Goal: Transaction & Acquisition: Purchase product/service

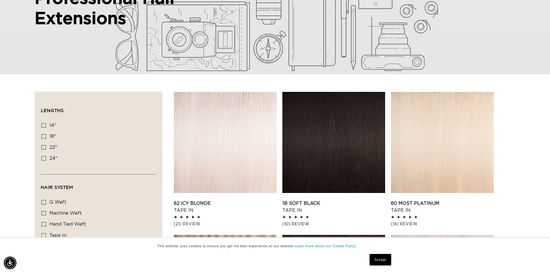
scroll to position [116, 0]
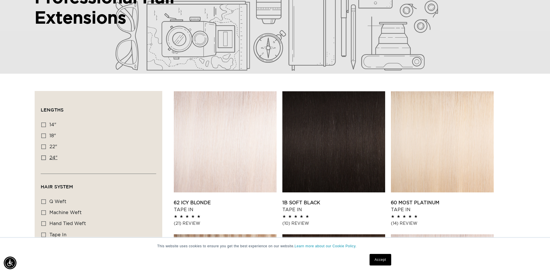
click at [44, 154] on label "24" 24" (78 products)" at bounding box center [96, 158] width 111 height 11
click at [44, 155] on input "24" 24" (78 products)" at bounding box center [43, 157] width 5 height 5
checkbox input "true"
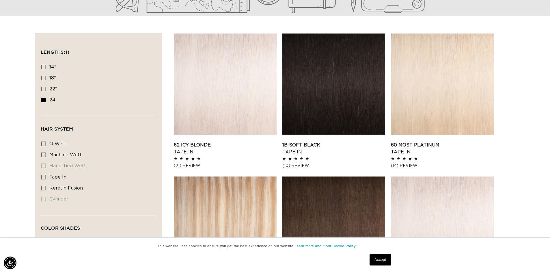
scroll to position [0, 1019]
click at [49, 155] on label "machine weft machine weft (27 products)" at bounding box center [96, 155] width 111 height 11
click at [46, 155] on input "machine weft machine weft (27 products)" at bounding box center [43, 155] width 5 height 5
checkbox input "true"
click at [53, 142] on span "q weft" at bounding box center [57, 144] width 17 height 5
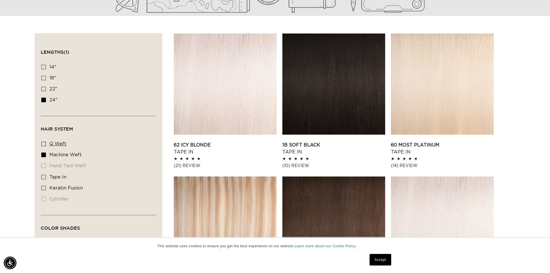
click at [46, 142] on input "q weft q weft (6 products)" at bounding box center [43, 144] width 5 height 5
checkbox input "true"
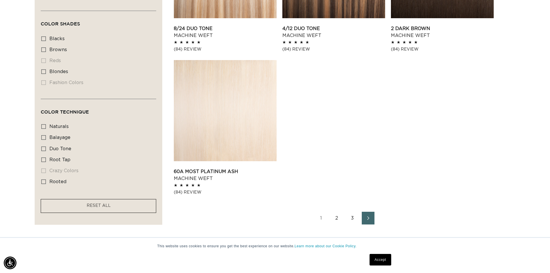
scroll to position [867, 0]
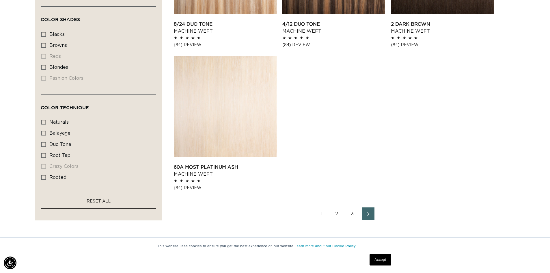
click at [367, 212] on span "Next page" at bounding box center [368, 213] width 4 height 7
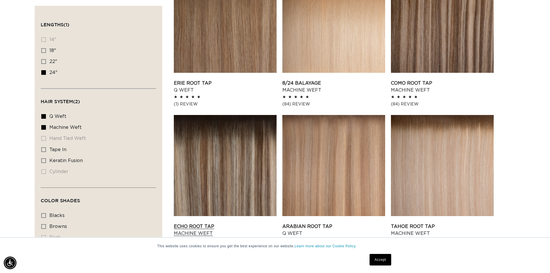
scroll to position [0, 509]
click at [138, 255] on div "Accept" at bounding box center [265, 259] width 257 height 15
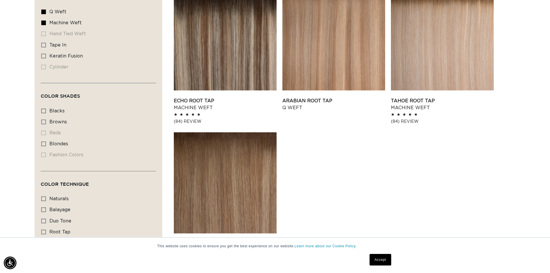
scroll to position [867, 0]
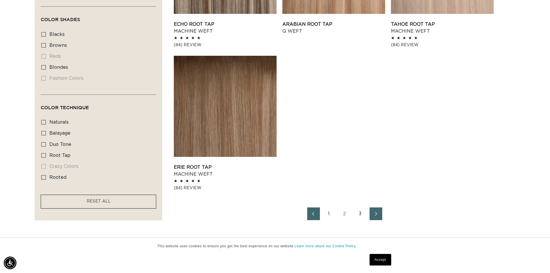
click at [375, 212] on icon "Next page" at bounding box center [377, 214] width 8 height 4
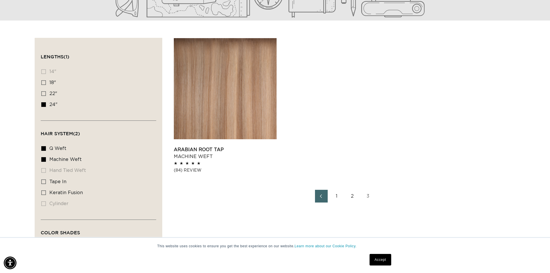
scroll to position [202, 0]
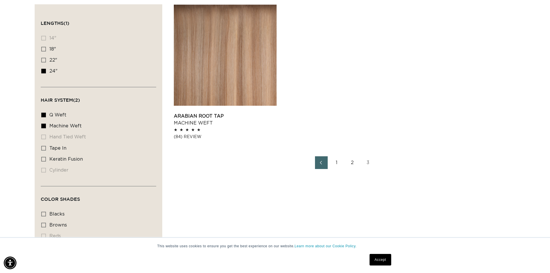
click at [350, 161] on link "2" at bounding box center [352, 162] width 13 height 13
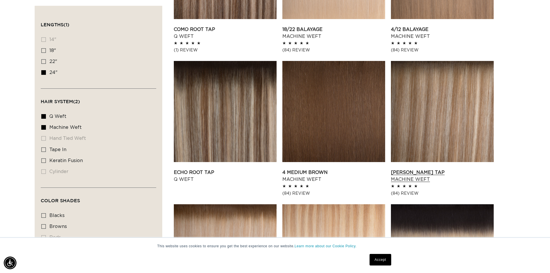
scroll to position [0, 509]
drag, startPoint x: 441, startPoint y: 144, endPoint x: 434, endPoint y: 145, distance: 6.5
click at [434, 169] on link "Victoria Root Tap Machine Weft" at bounding box center [442, 176] width 103 height 14
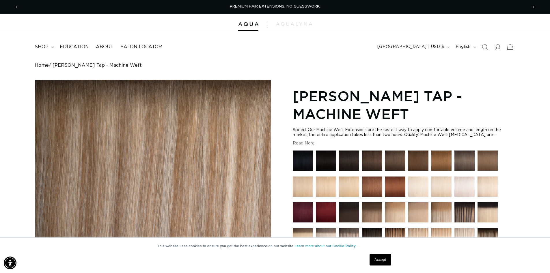
click at [387, 258] on link "Accept" at bounding box center [380, 260] width 21 height 12
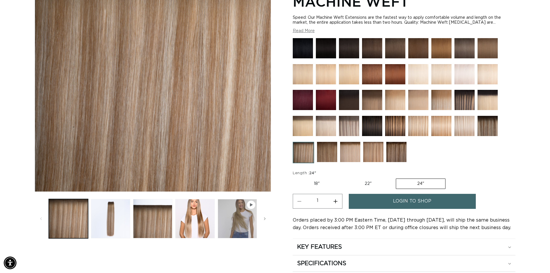
scroll to position [116, 0]
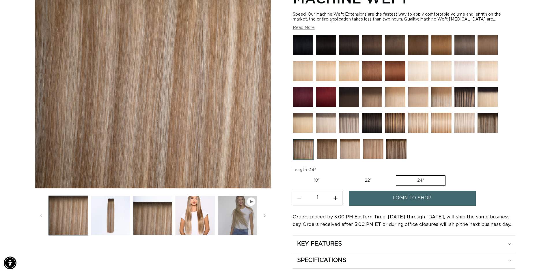
click at [251, 201] on icon "Gallery Viewer" at bounding box center [251, 201] width 3 height 3
click at [95, 216] on button "Load image 2 in gallery view" at bounding box center [110, 215] width 39 height 39
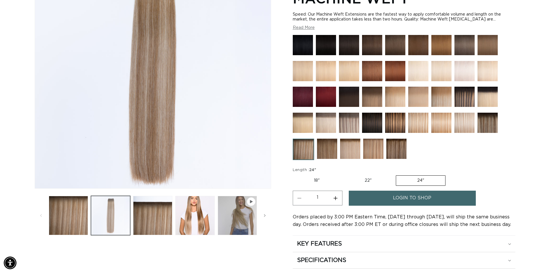
scroll to position [80, 0]
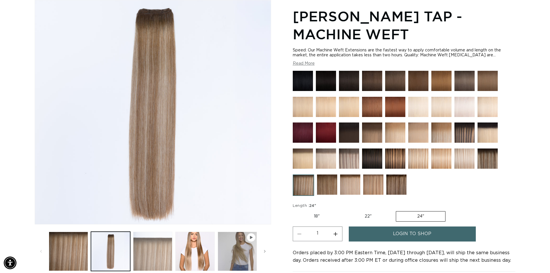
click at [157, 240] on button "Load image 3 in gallery view" at bounding box center [152, 251] width 39 height 39
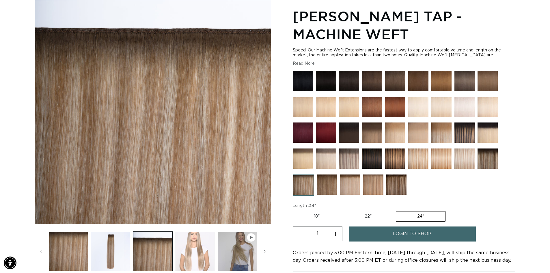
click at [197, 249] on button "Load image 4 in gallery view" at bounding box center [194, 251] width 39 height 39
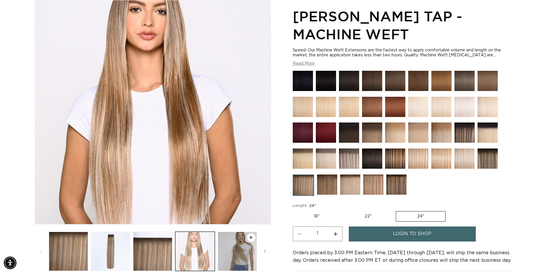
scroll to position [0, 1019]
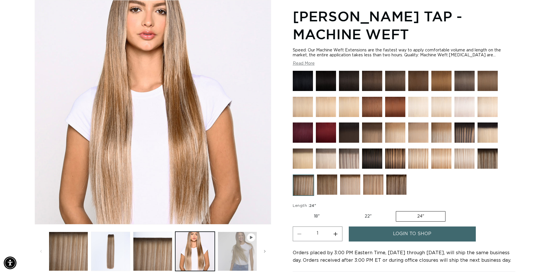
click at [229, 246] on button "Play video 1 in gallery view" at bounding box center [237, 251] width 39 height 39
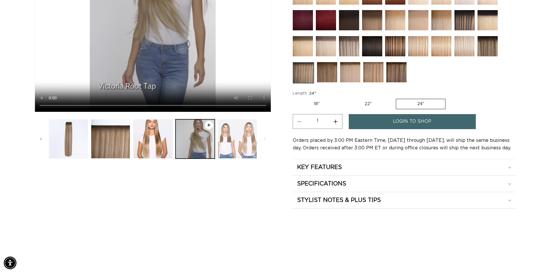
scroll to position [224, 0]
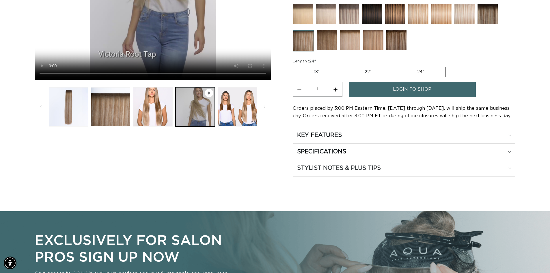
click at [320, 168] on h2 "STYLIST NOTES & PLUS TIPS" at bounding box center [339, 168] width 84 height 8
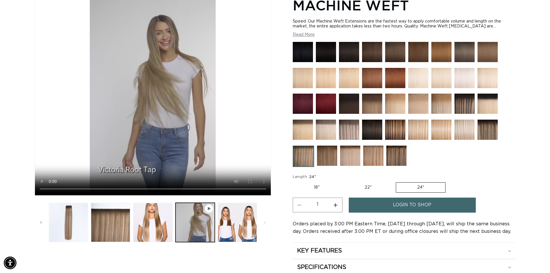
scroll to position [0, 509]
click at [418, 206] on span "login to shop" at bounding box center [412, 205] width 38 height 15
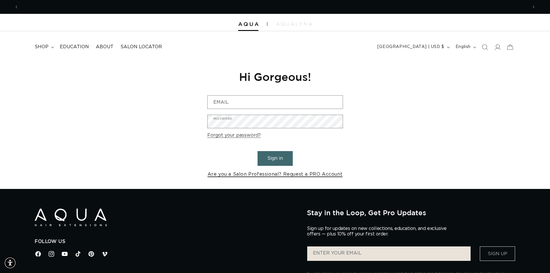
scroll to position [0, 509]
click at [250, 175] on link "Are you a Salon Professional? Request a PRO Account" at bounding box center [275, 174] width 135 height 8
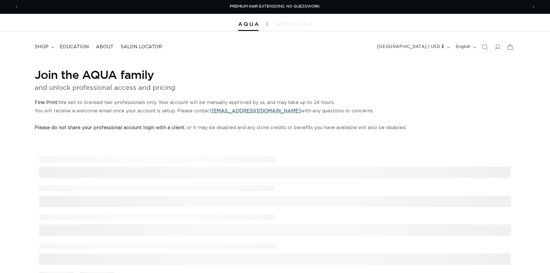
select select "US"
select select "[GEOGRAPHIC_DATA]"
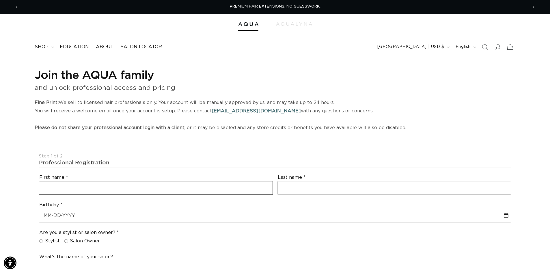
click at [125, 182] on input "text" at bounding box center [155, 187] width 233 height 13
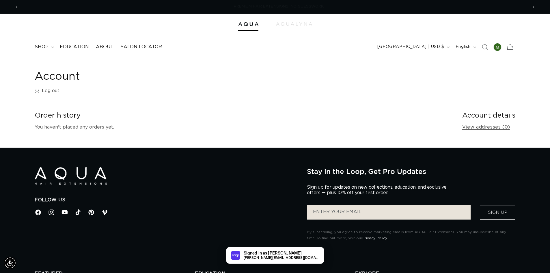
scroll to position [0, 509]
click at [286, 23] on img at bounding box center [294, 23] width 36 height 3
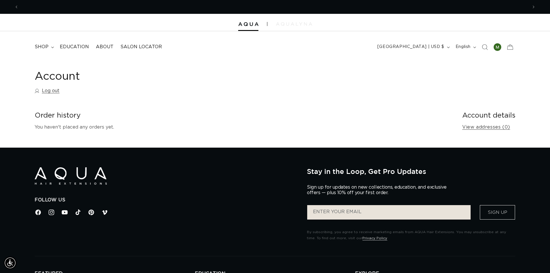
scroll to position [0, 1019]
click at [40, 43] on summary "shop" at bounding box center [43, 46] width 25 height 13
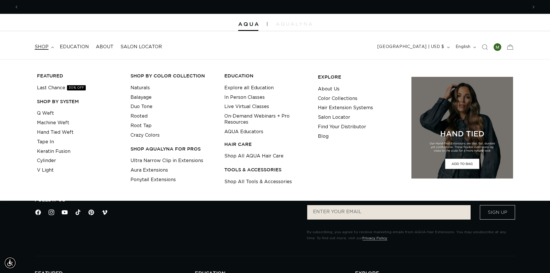
scroll to position [0, 0]
click at [59, 125] on link "Machine Weft" at bounding box center [53, 123] width 32 height 10
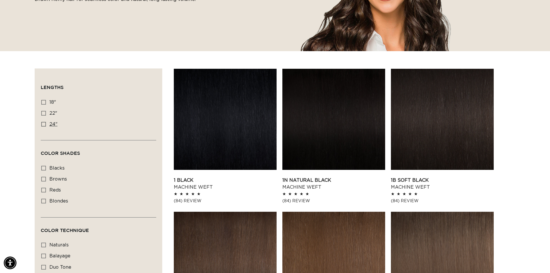
scroll to position [173, 0]
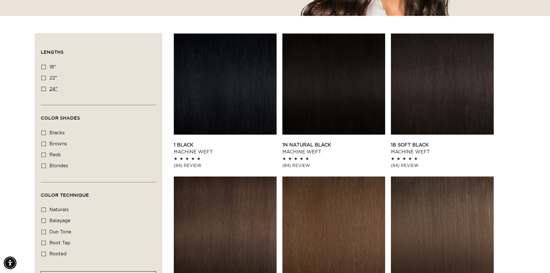
click at [51, 87] on span "24"" at bounding box center [53, 89] width 8 height 5
click at [46, 87] on input "24" 24" (27 products)" at bounding box center [43, 89] width 5 height 5
checkbox input "true"
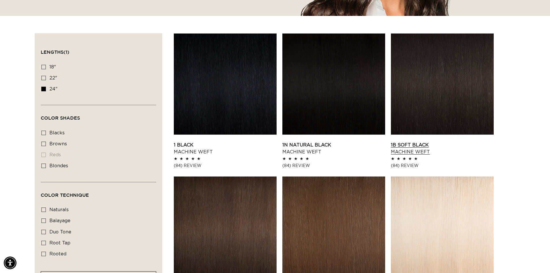
scroll to position [0, 1019]
click at [427, 142] on link "1B Soft Black Machine Weft" at bounding box center [442, 149] width 103 height 14
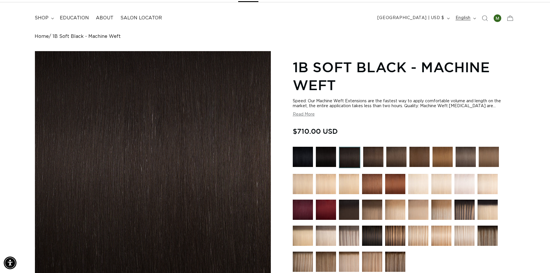
scroll to position [0, 509]
click at [40, 16] on span "shop" at bounding box center [42, 18] width 14 height 6
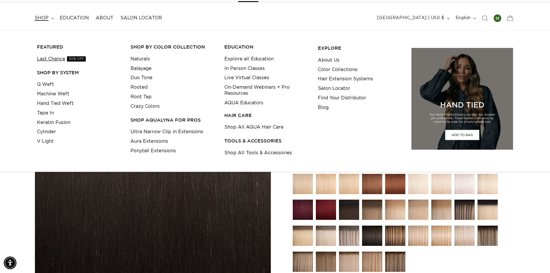
click at [72, 62] on link "Last Chance 30% OFF" at bounding box center [61, 59] width 49 height 10
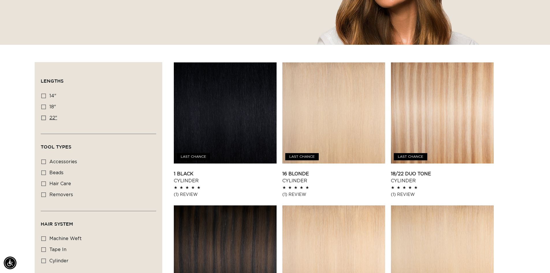
scroll to position [0, 509]
click at [44, 119] on icon at bounding box center [43, 118] width 5 height 5
click at [44, 119] on input "22" 22" (12 products)" at bounding box center [43, 118] width 5 height 5
checkbox input "true"
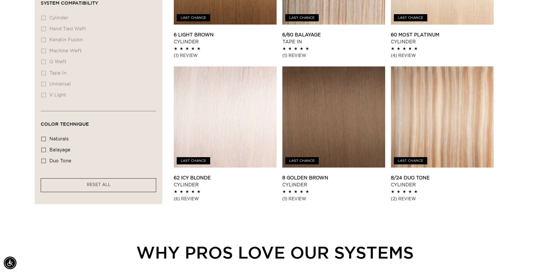
scroll to position [578, 0]
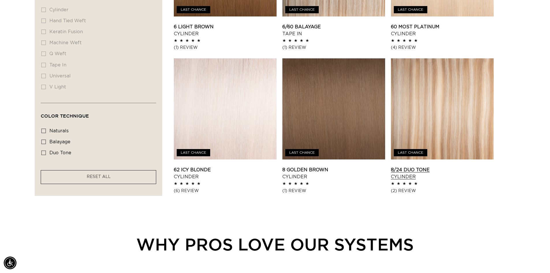
click at [466, 166] on link "8/24 Duo Tone Cylinder" at bounding box center [442, 173] width 103 height 14
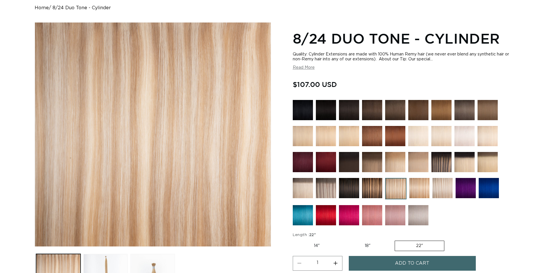
scroll to position [58, 0]
click at [463, 185] on img at bounding box center [466, 188] width 20 height 20
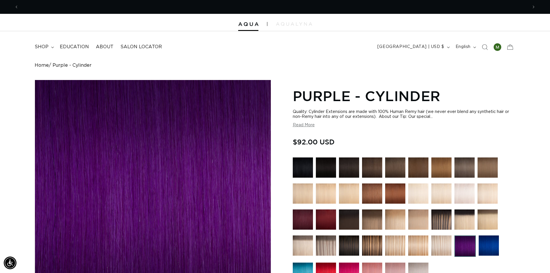
scroll to position [0, 509]
click at [495, 48] on div at bounding box center [498, 47] width 8 height 8
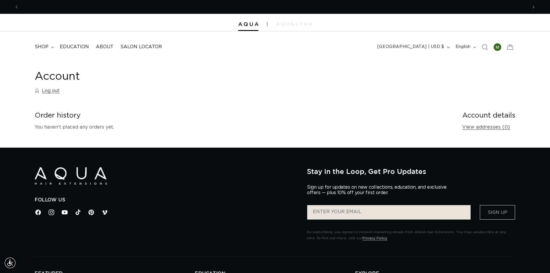
scroll to position [0, 1019]
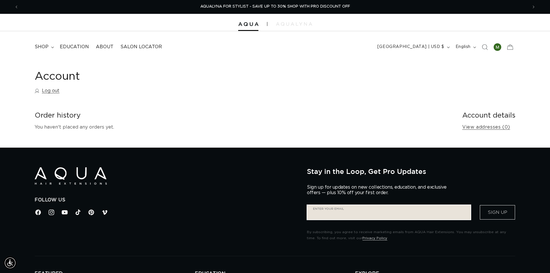
click at [340, 206] on input "Enter your email" at bounding box center [389, 212] width 164 height 14
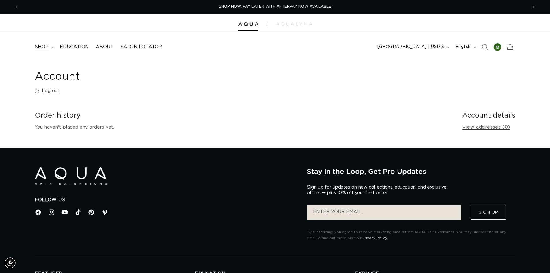
click at [38, 49] on span "shop" at bounding box center [42, 47] width 14 height 6
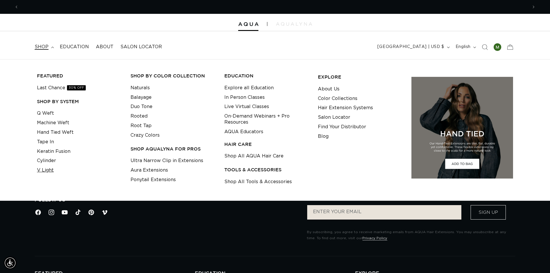
scroll to position [0, 1019]
click at [48, 168] on link "V Light" at bounding box center [45, 171] width 17 height 10
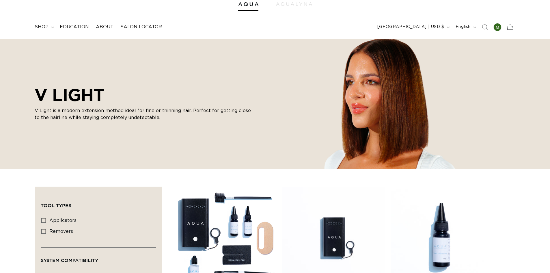
scroll to position [116, 0]
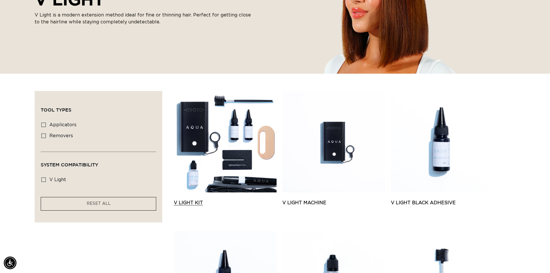
click at [251, 199] on link "V Light Kit" at bounding box center [225, 202] width 103 height 7
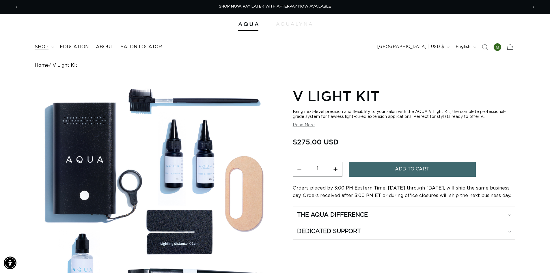
click at [47, 48] on span "shop" at bounding box center [42, 47] width 14 height 6
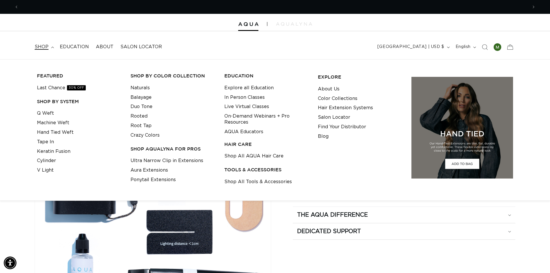
scroll to position [0, 1019]
click at [51, 121] on link "Machine Weft" at bounding box center [53, 123] width 32 height 10
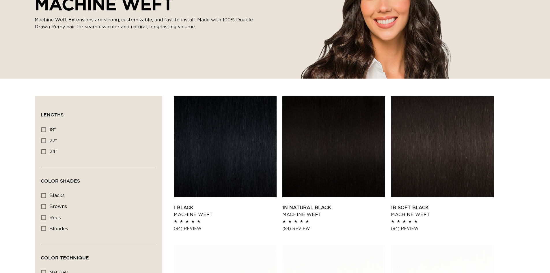
scroll to position [116, 0]
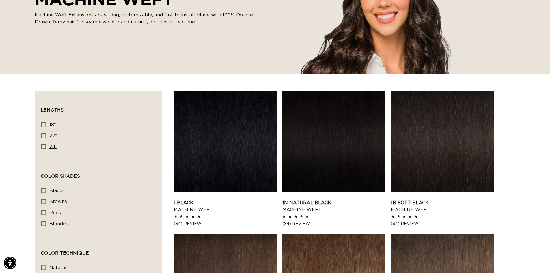
click at [53, 145] on span "24"" at bounding box center [53, 146] width 8 height 5
click at [46, 145] on input "24" 24" (27 products)" at bounding box center [43, 146] width 5 height 5
checkbox input "true"
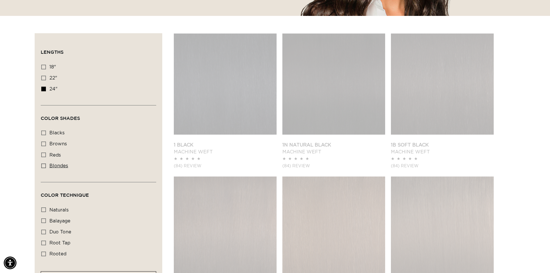
scroll to position [0, 509]
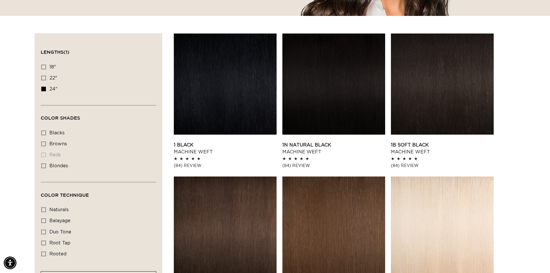
click at [58, 166] on span "blondes" at bounding box center [58, 166] width 19 height 5
click at [46, 166] on input "blondes blondes (16 products)" at bounding box center [43, 166] width 5 height 5
checkbox input "true"
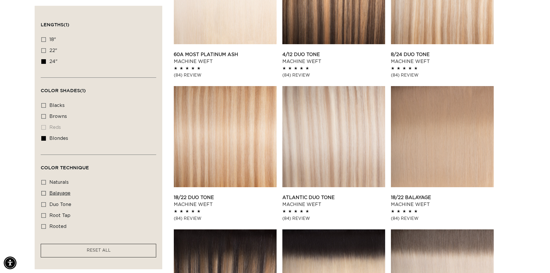
scroll to position [289, 0]
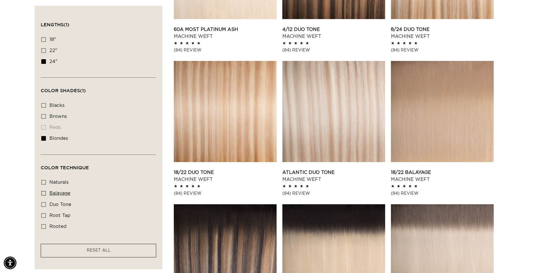
click at [62, 192] on span "balayage" at bounding box center [59, 193] width 21 height 5
click at [46, 192] on input "balayage balayage (2 products)" at bounding box center [43, 193] width 5 height 5
checkbox input "true"
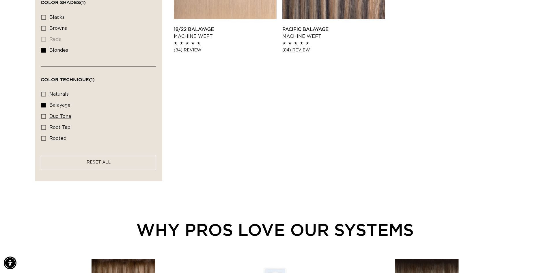
click at [61, 112] on label "duo tone duo tone (4 products)" at bounding box center [96, 116] width 111 height 11
click at [46, 114] on input "duo tone duo tone (4 products)" at bounding box center [43, 116] width 5 height 5
checkbox input "true"
click at [59, 126] on span "root tap" at bounding box center [59, 127] width 21 height 5
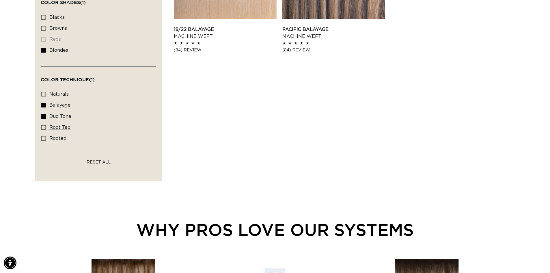
click at [46, 126] on input "root tap root tap (6 products)" at bounding box center [43, 127] width 5 height 5
checkbox input "true"
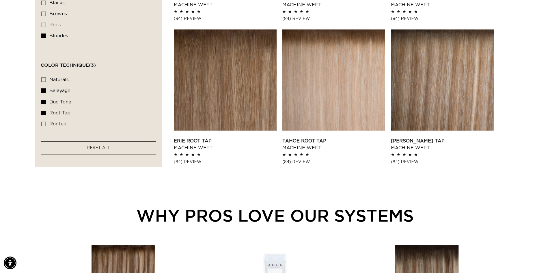
scroll to position [0, 509]
click at [43, 113] on icon at bounding box center [43, 113] width 5 height 5
click at [43, 113] on input "root tap root tap (6 products)" at bounding box center [43, 113] width 5 height 5
checkbox input "false"
click at [44, 103] on icon at bounding box center [43, 102] width 5 height 5
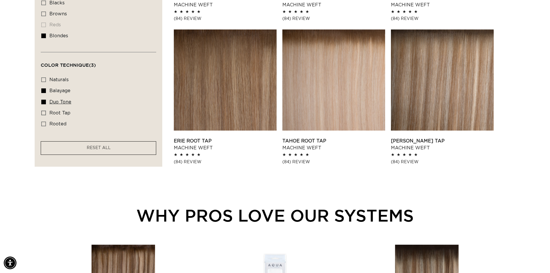
click at [44, 103] on input "duo tone duo tone (4 products)" at bounding box center [43, 102] width 5 height 5
checkbox input "false"
click at [42, 92] on icon at bounding box center [43, 91] width 5 height 5
click at [42, 92] on input "balayage balayage (2 products)" at bounding box center [43, 91] width 5 height 5
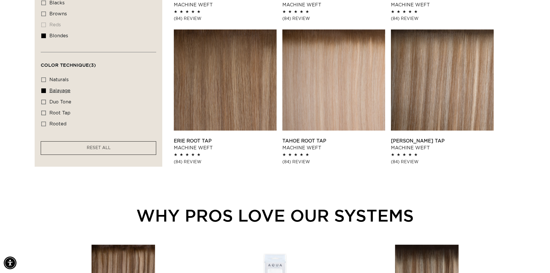
checkbox input "false"
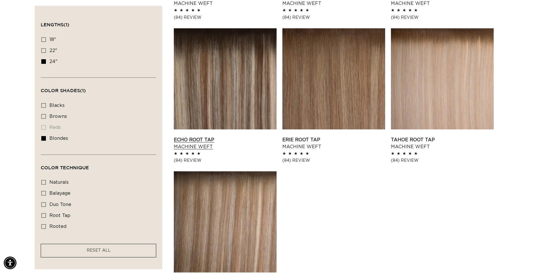
scroll to position [0, 1019]
click at [244, 136] on link "Echo Root Tap Machine Weft" at bounding box center [225, 143] width 103 height 14
